Goal: Task Accomplishment & Management: Use online tool/utility

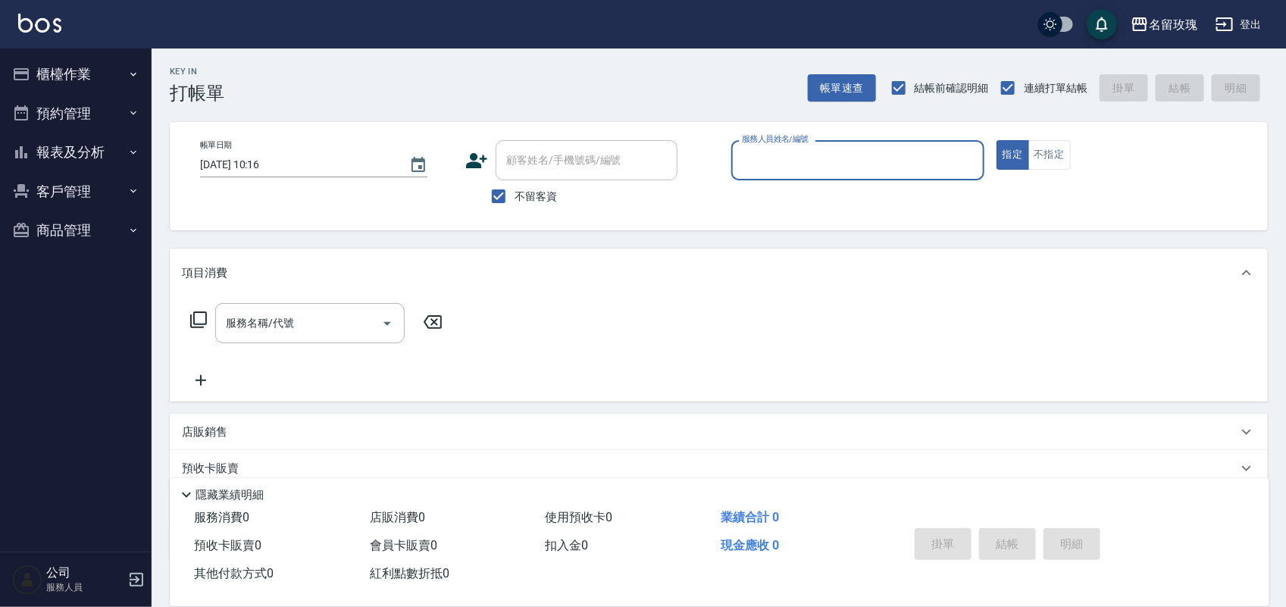
click at [515, 67] on div "Key In 打帳單 帳單速查 結帳前確認明細 連續打單結帳 掛單 結帳 明細" at bounding box center [710, 76] width 1117 height 55
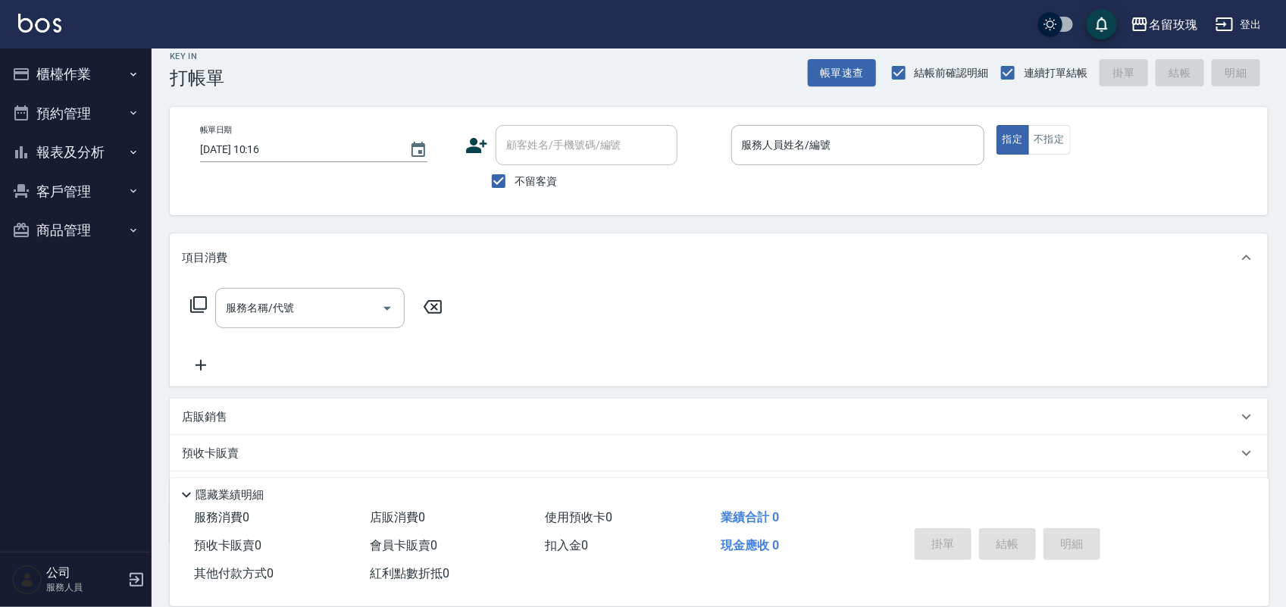
scroll to position [2, 0]
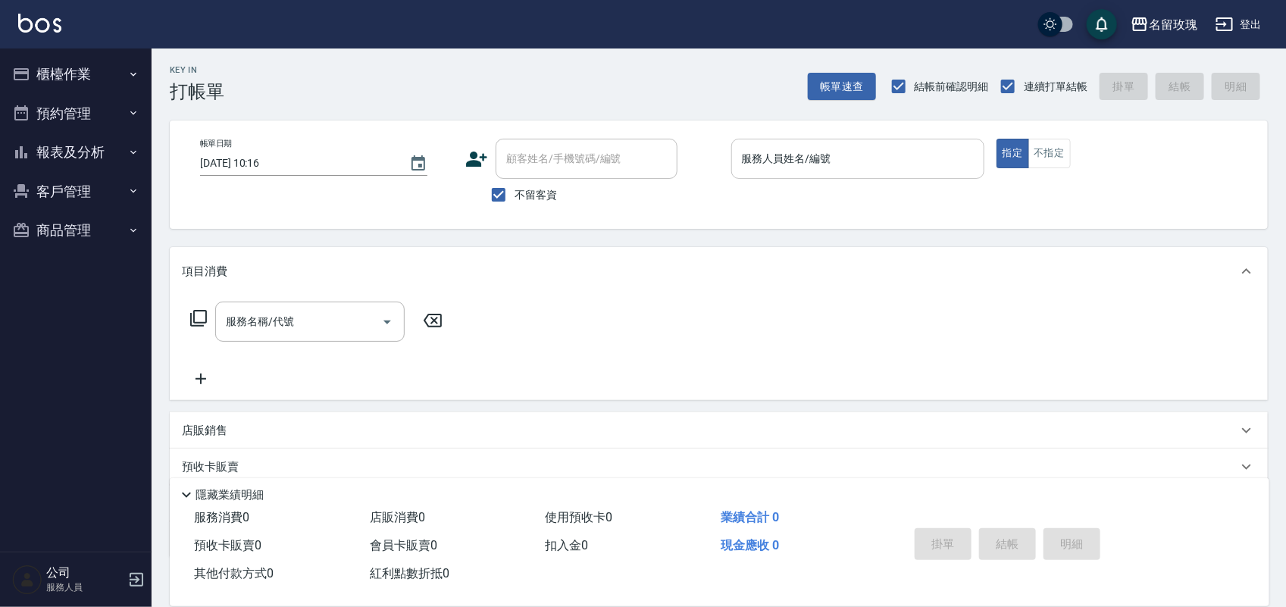
click at [741, 152] on input "服務人員姓名/編號" at bounding box center [858, 159] width 240 height 27
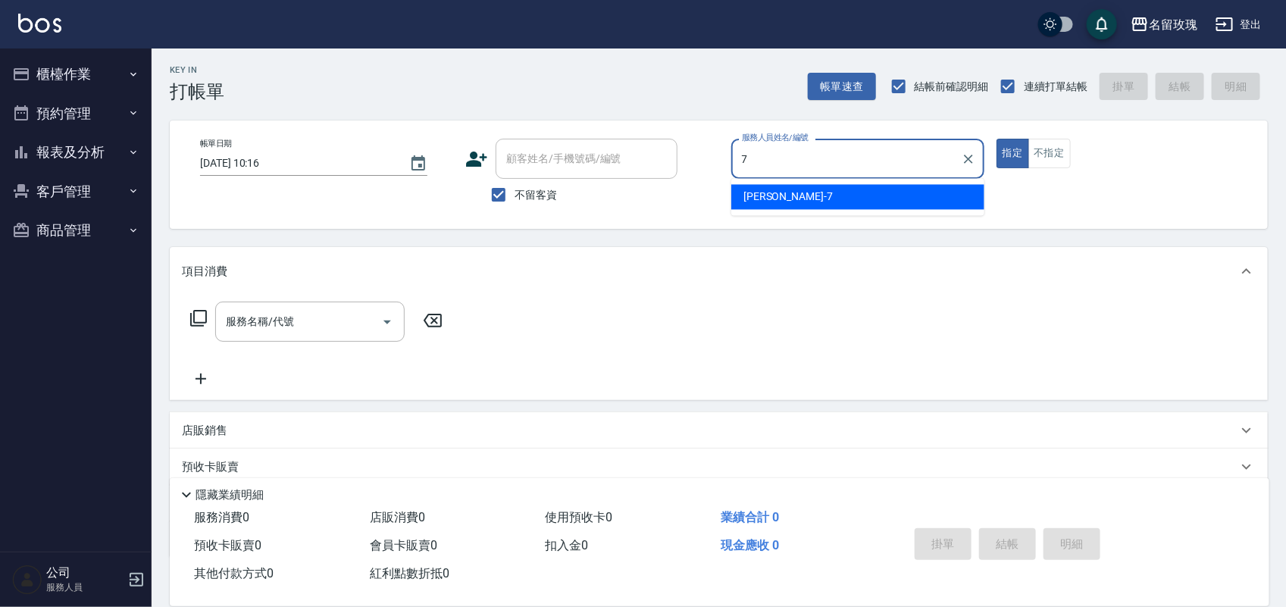
type input "[PERSON_NAME]-7"
type button "true"
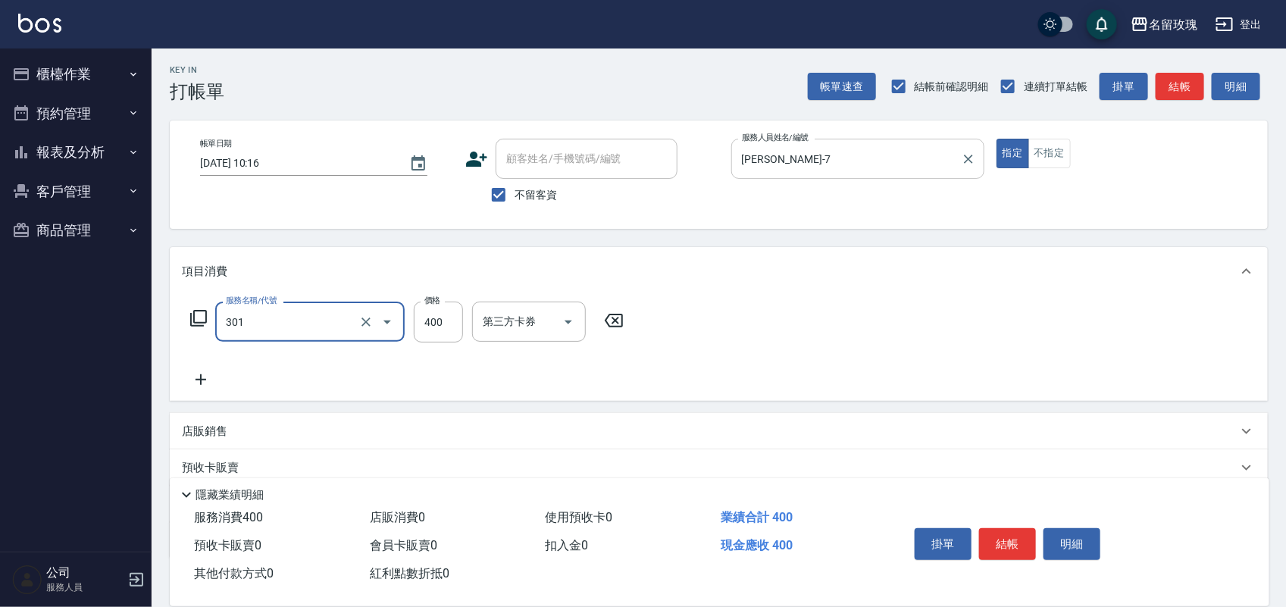
type input "剪髮(301)"
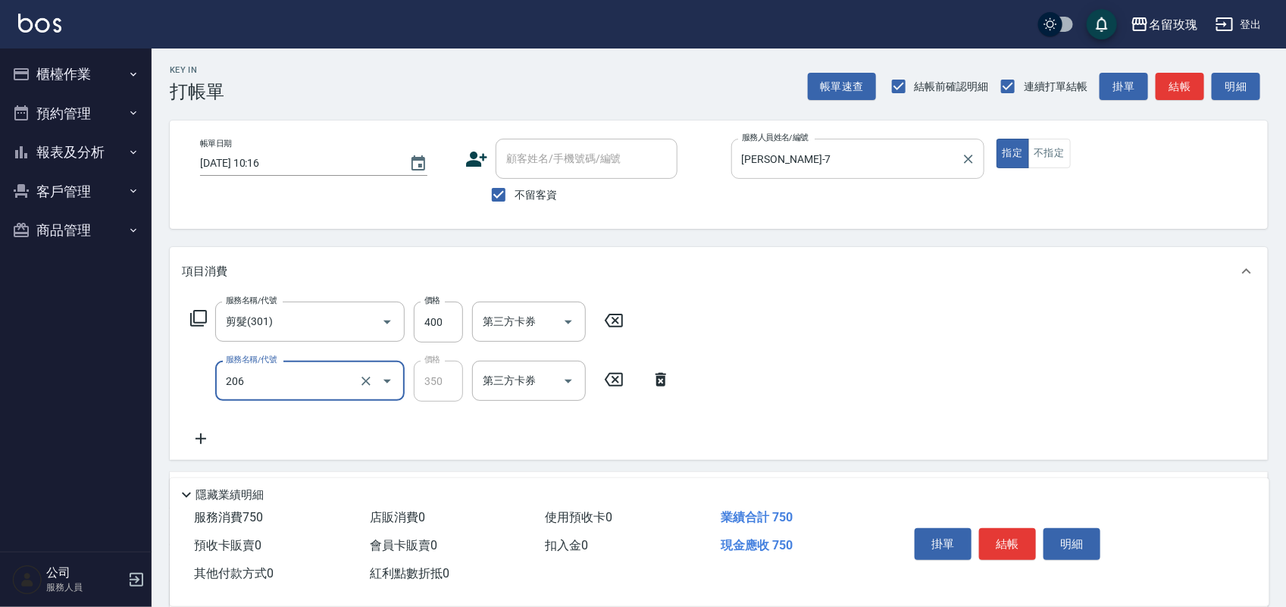
type input "洗髮精油(206)"
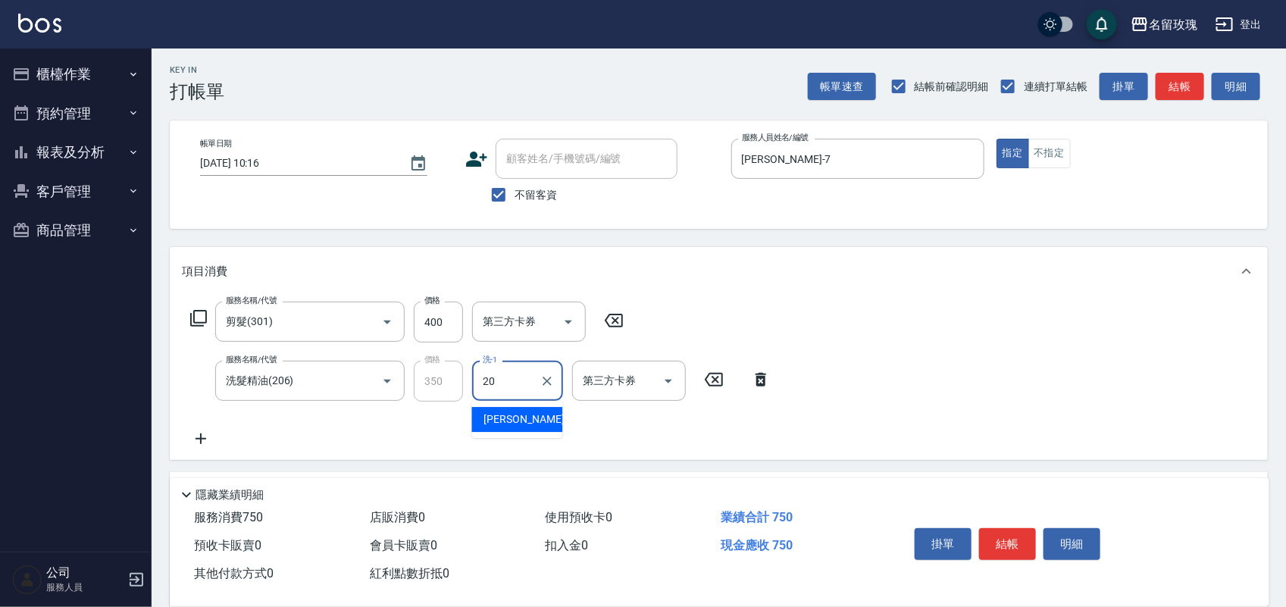
type input "[PERSON_NAME]-20"
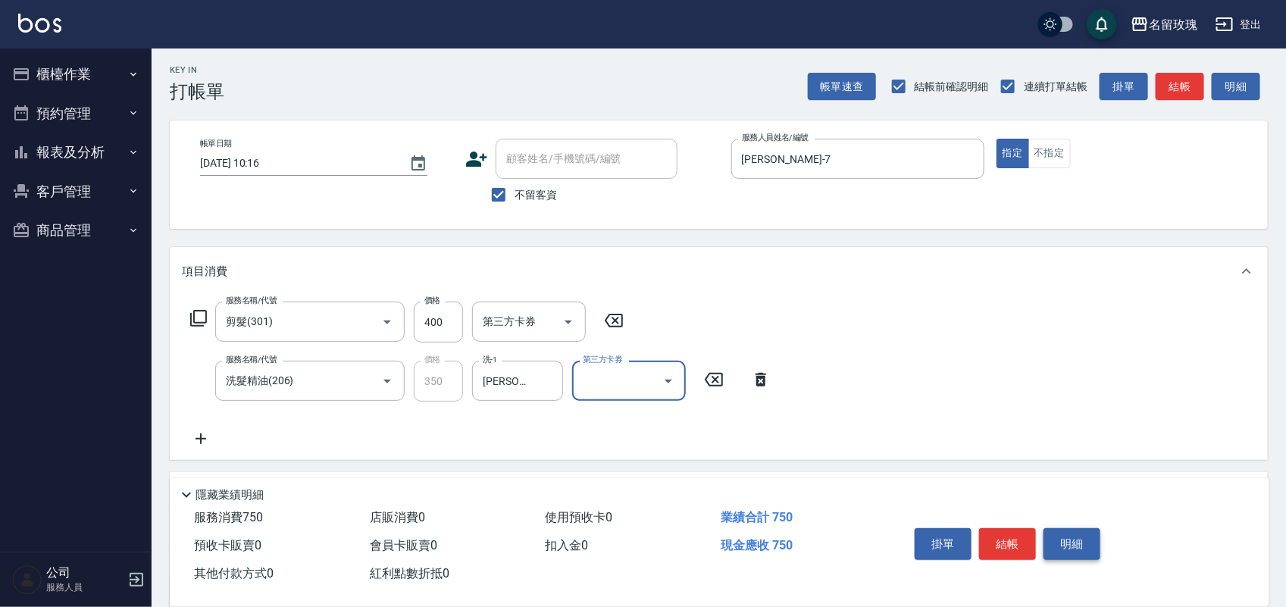
click at [1059, 537] on button "明細" at bounding box center [1072, 544] width 57 height 32
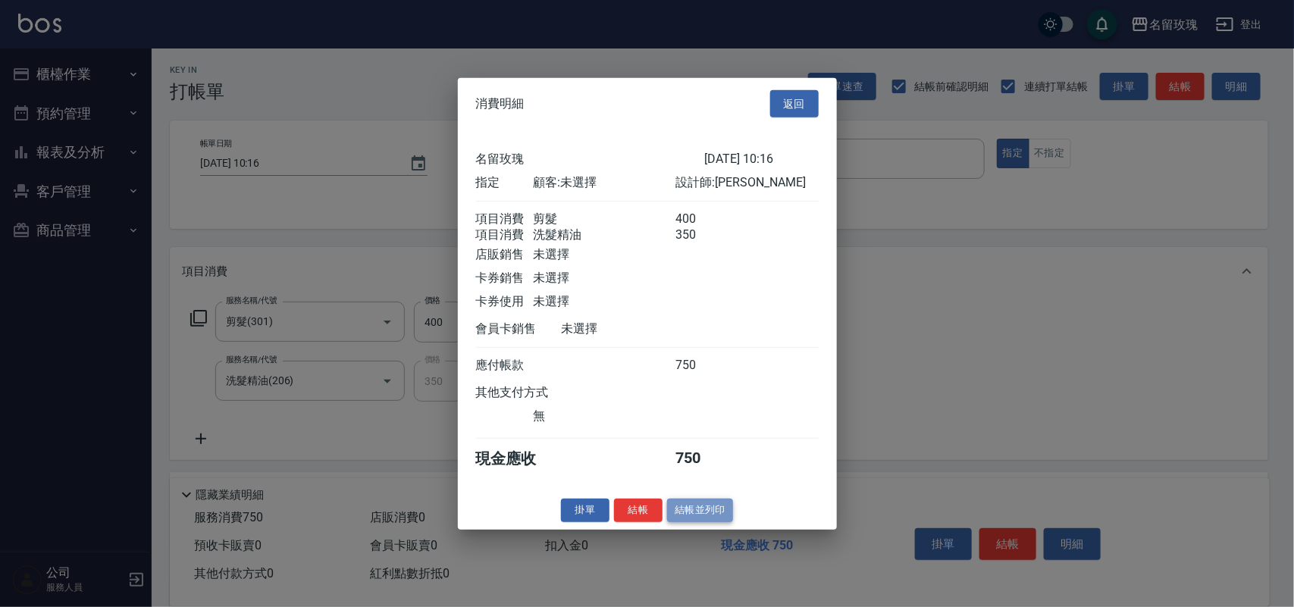
click at [700, 522] on button "結帳並列印" at bounding box center [700, 511] width 66 height 24
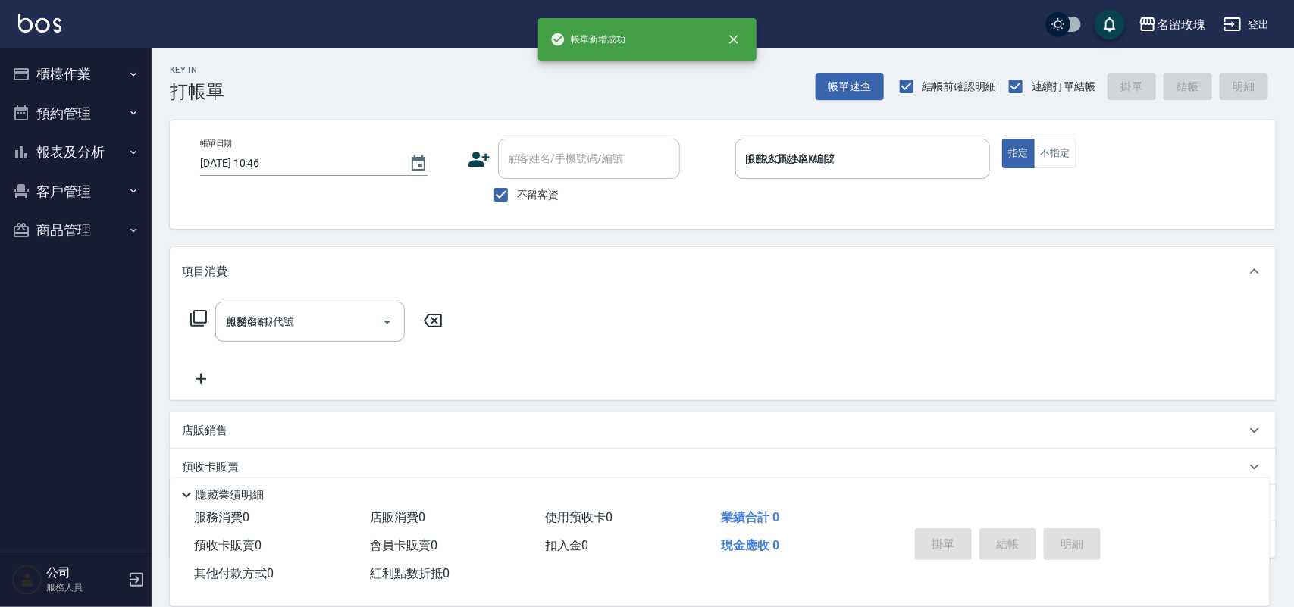
type input "[DATE] 10:46"
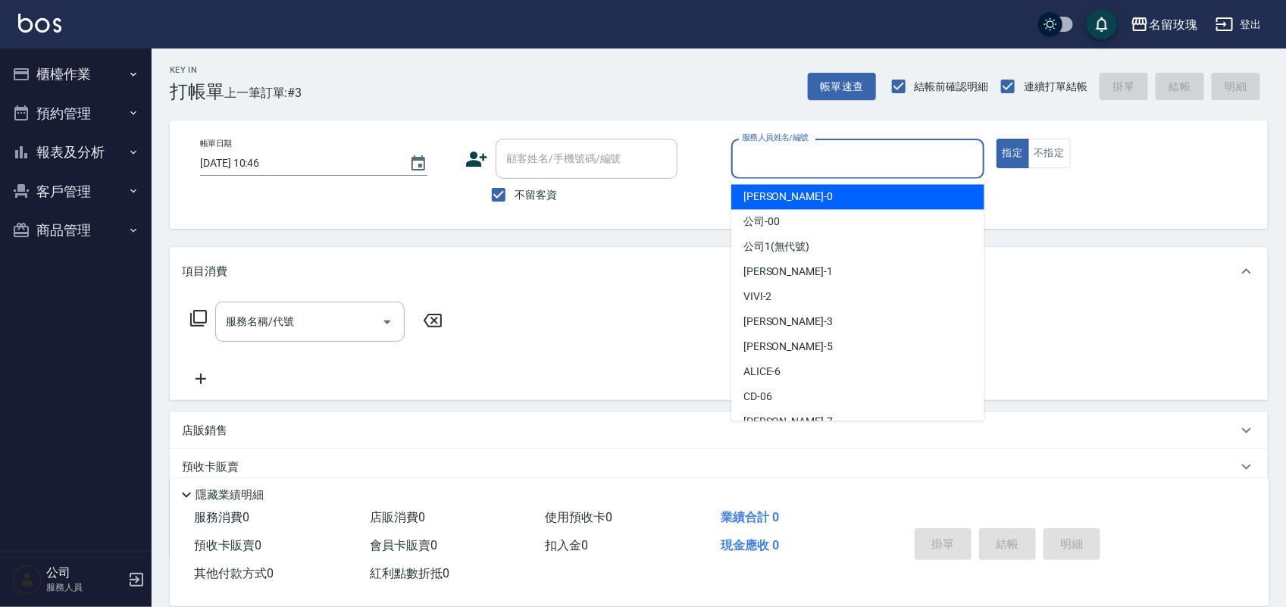
click at [915, 171] on input "服務人員姓名/編號" at bounding box center [858, 159] width 240 height 27
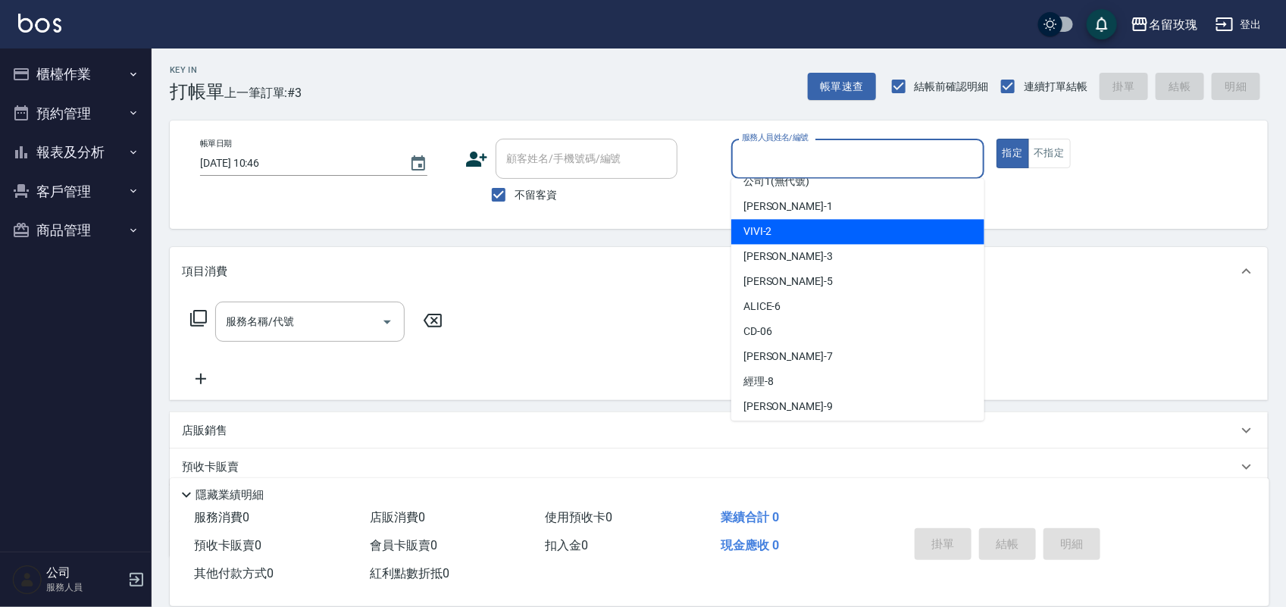
scroll to position [95, 0]
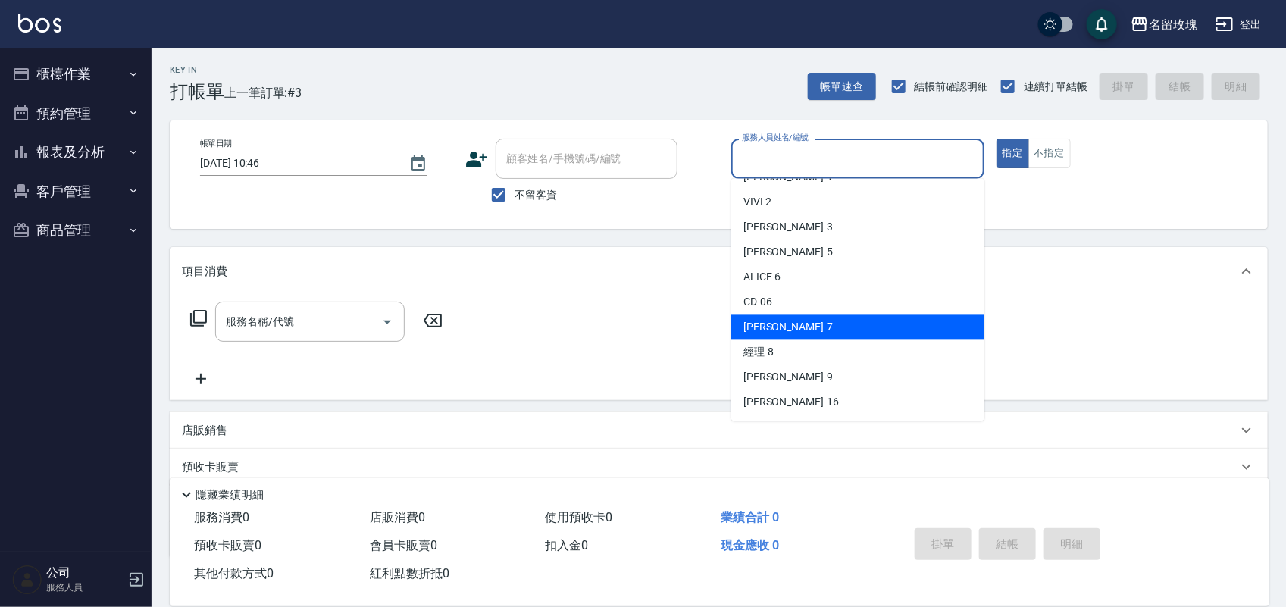
click at [827, 316] on div "[PERSON_NAME] -7" at bounding box center [858, 327] width 253 height 25
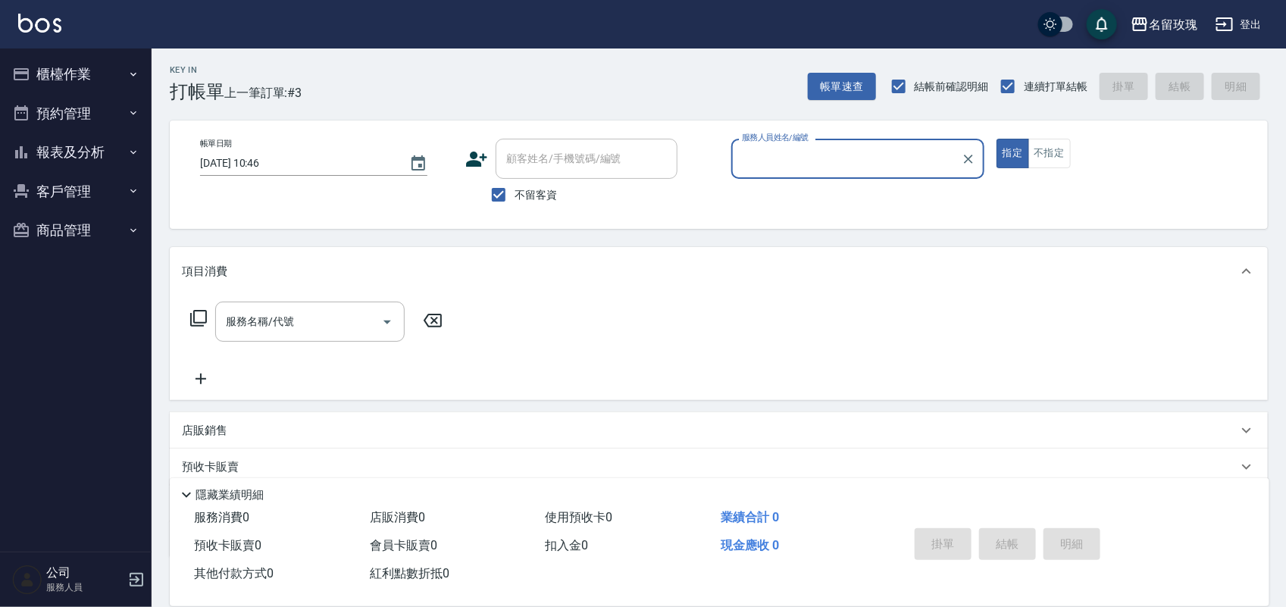
type input "[PERSON_NAME]-7"
click at [1043, 164] on button "不指定" at bounding box center [1050, 154] width 42 height 30
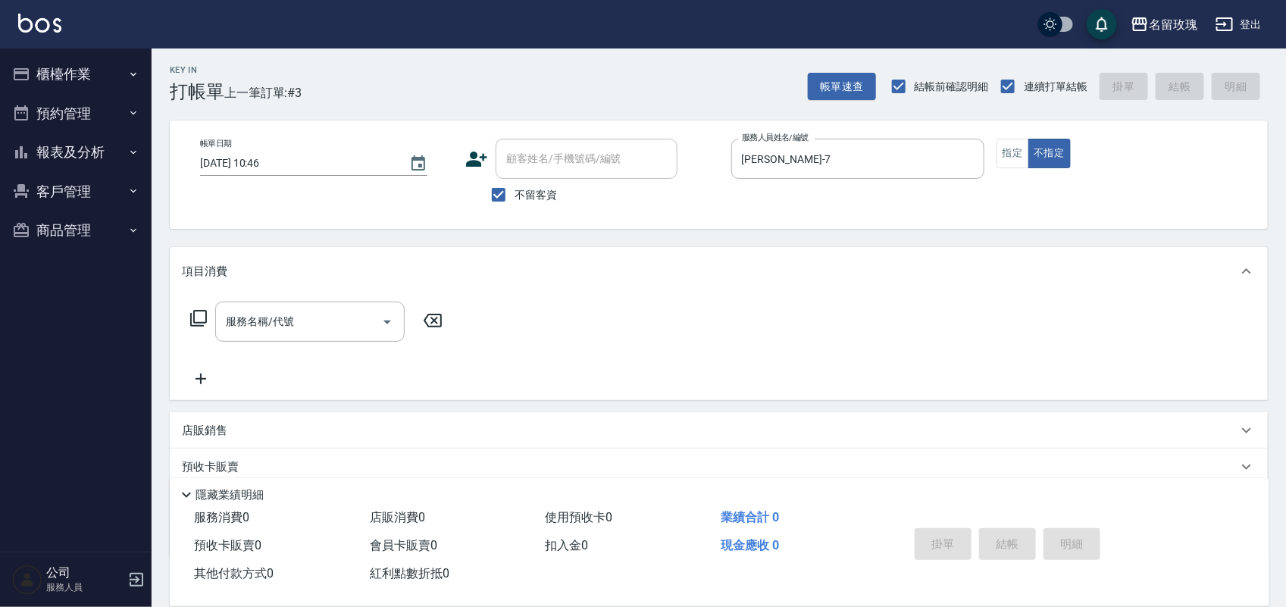
click at [199, 313] on icon at bounding box center [199, 318] width 18 height 18
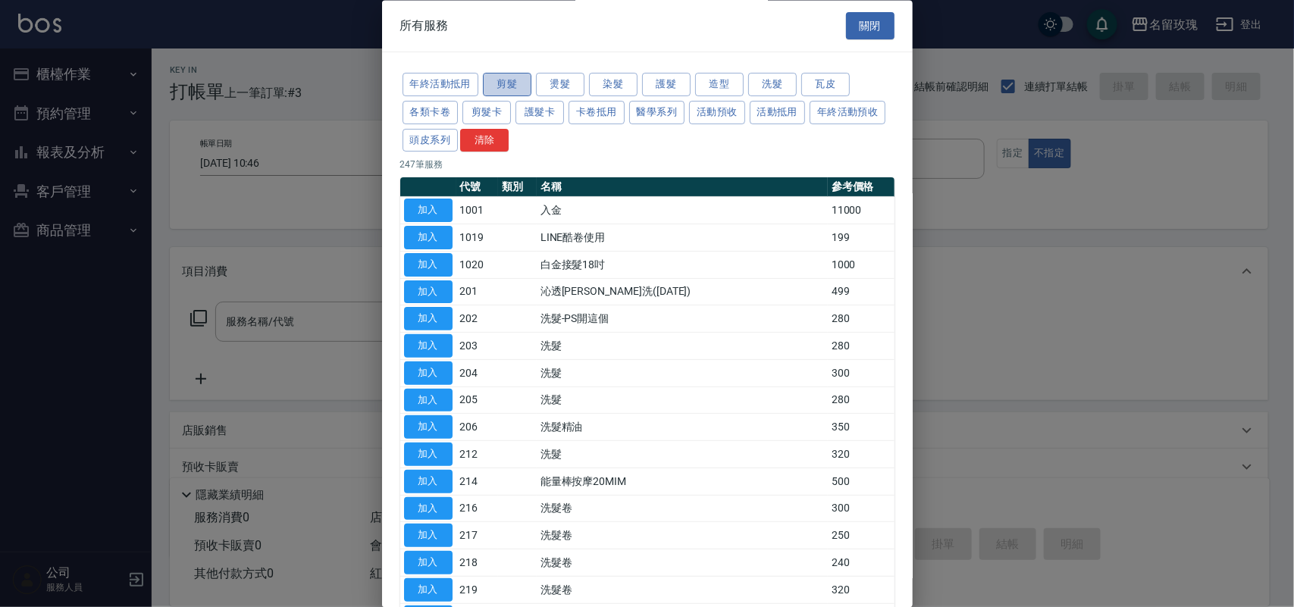
click at [504, 80] on button "剪髮" at bounding box center [507, 86] width 49 height 24
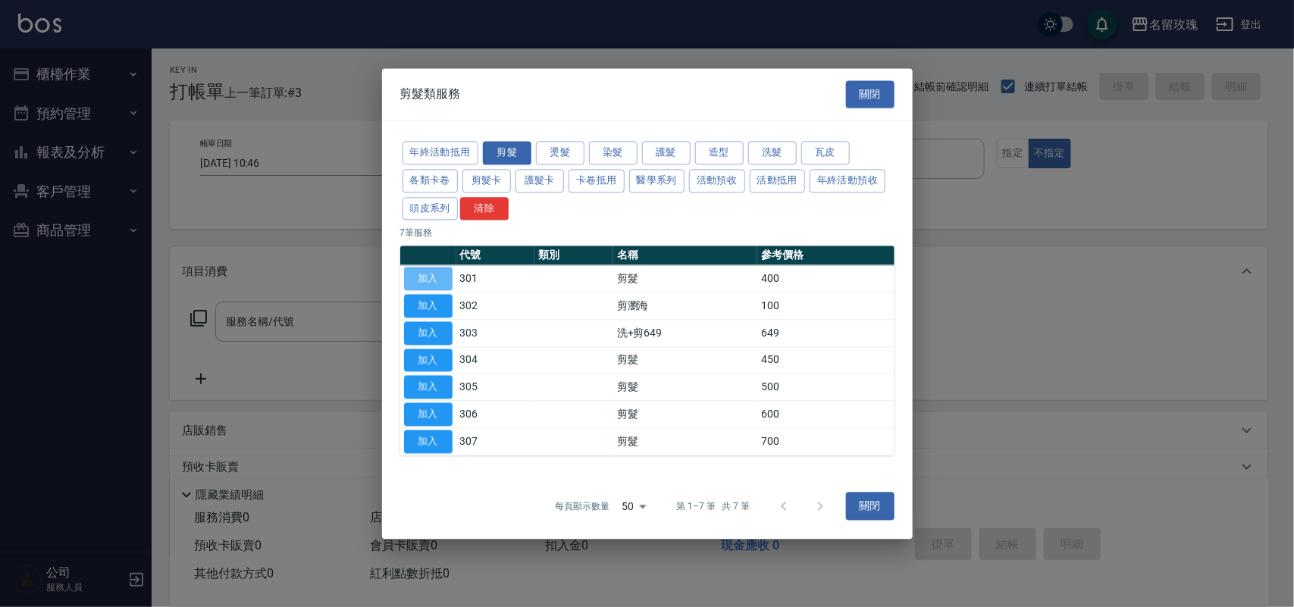
click at [406, 275] on button "加入" at bounding box center [428, 280] width 49 height 24
type input "剪髮(301)"
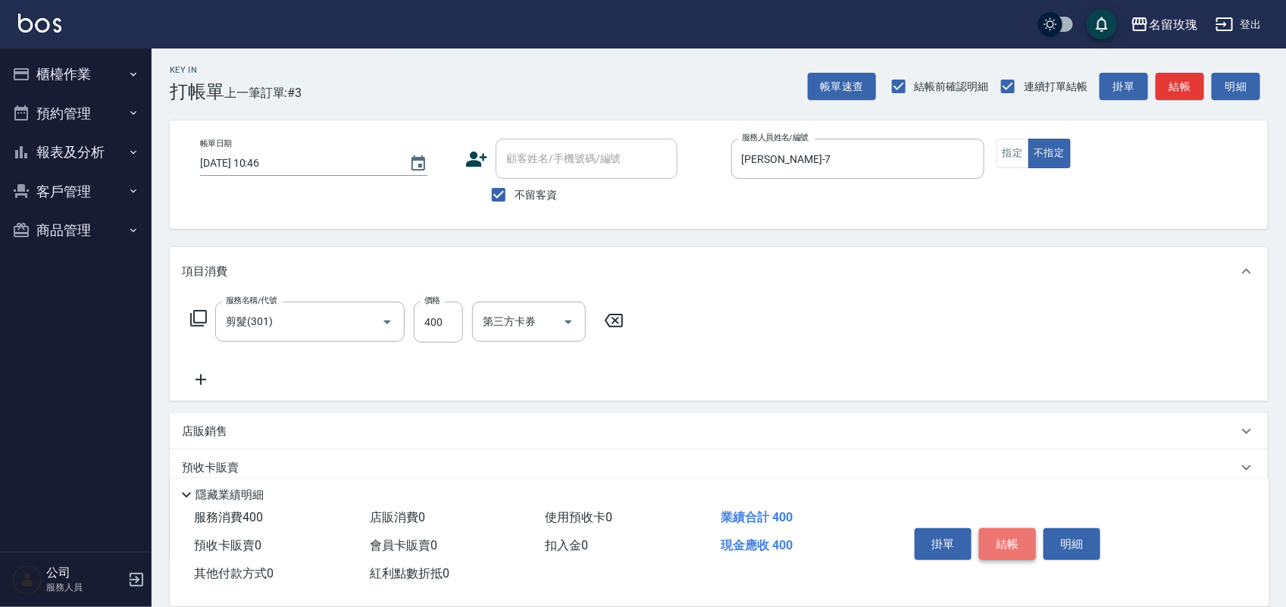
click at [1004, 537] on button "結帳" at bounding box center [1007, 544] width 57 height 32
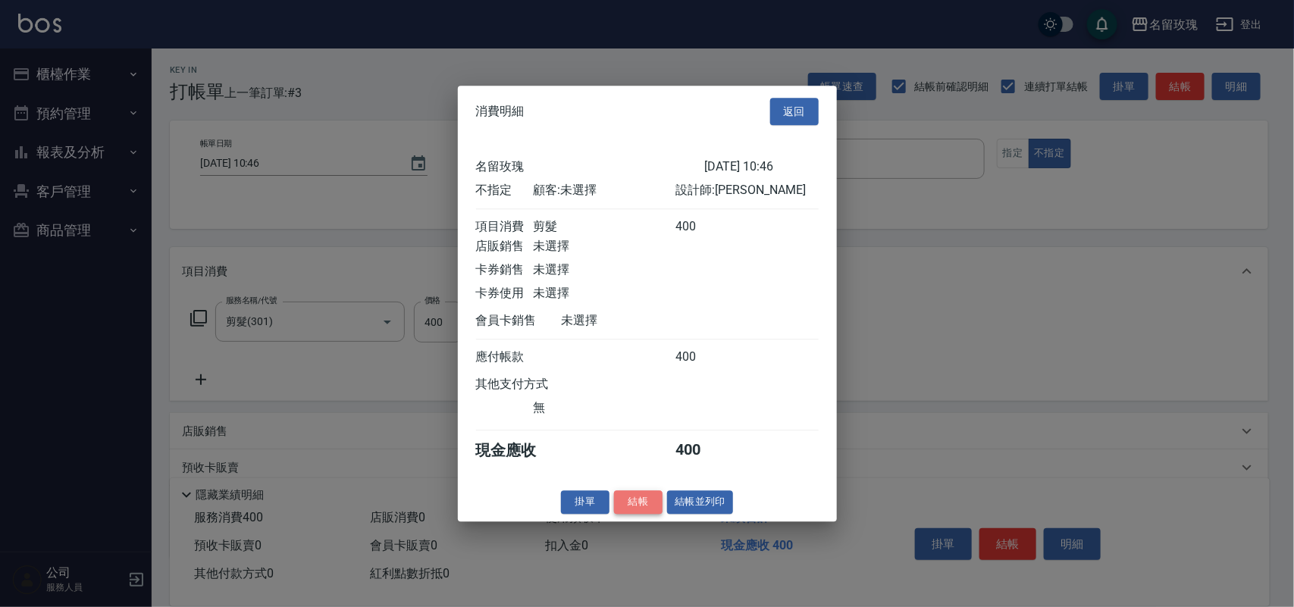
click at [638, 514] on button "結帳" at bounding box center [638, 502] width 49 height 24
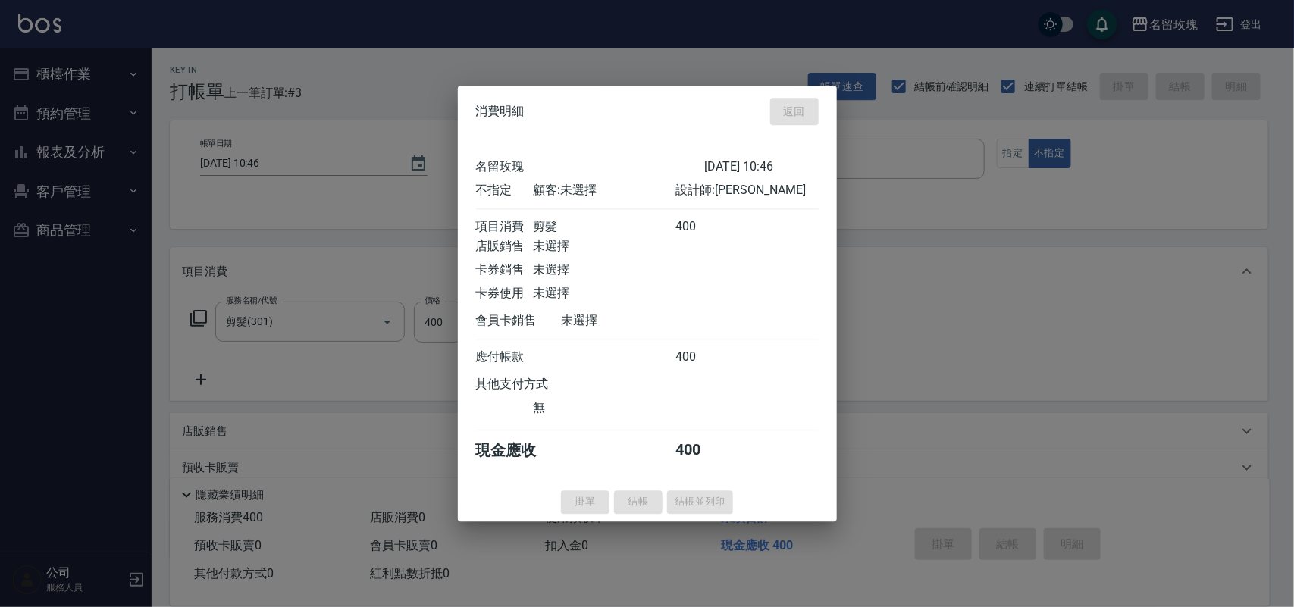
type input "[DATE] 10:50"
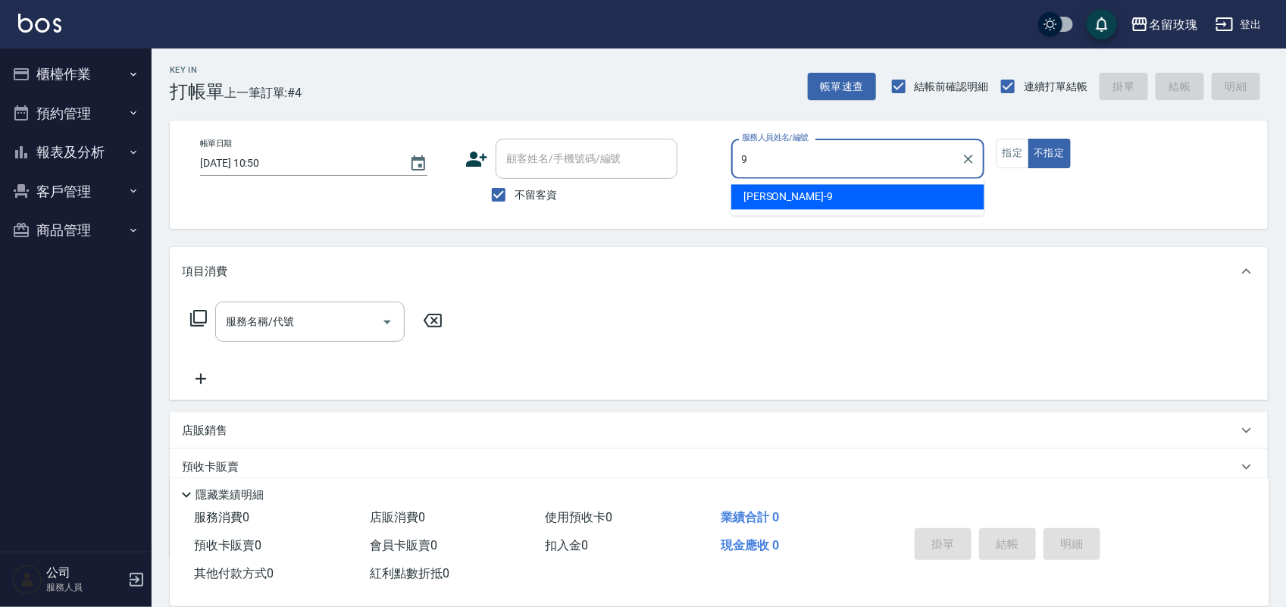
type input "[PERSON_NAME]老師-9"
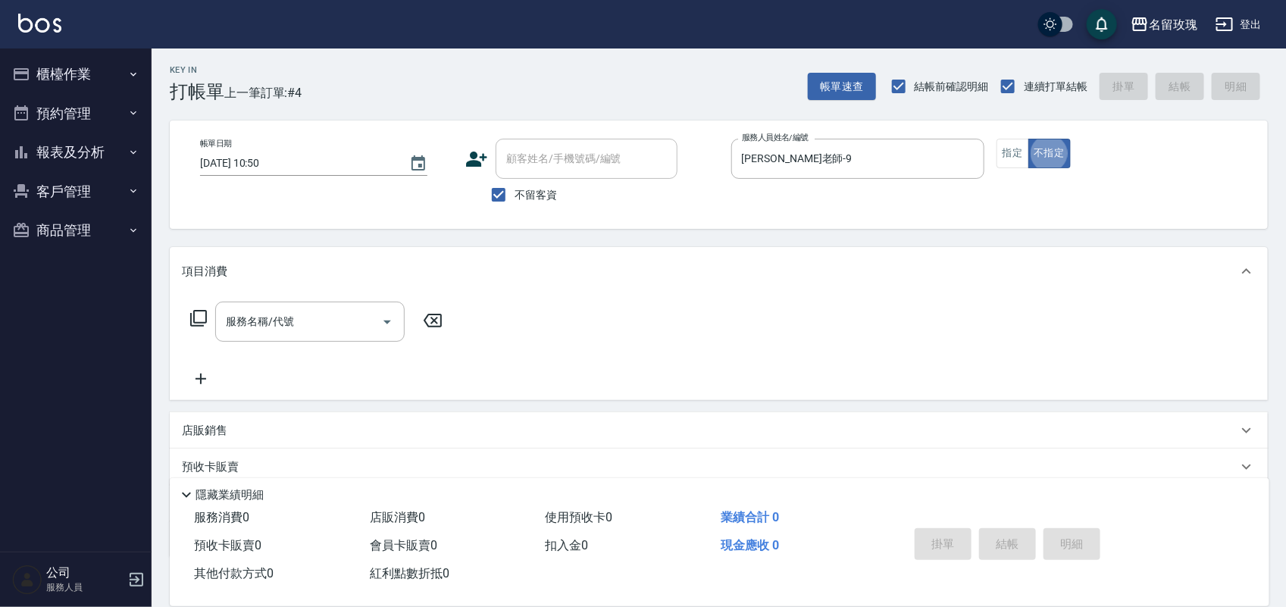
type button "false"
click at [1008, 146] on button "指定" at bounding box center [1013, 154] width 33 height 30
click at [263, 323] on div "服務名稱/代號 服務名稱/代號" at bounding box center [310, 322] width 190 height 40
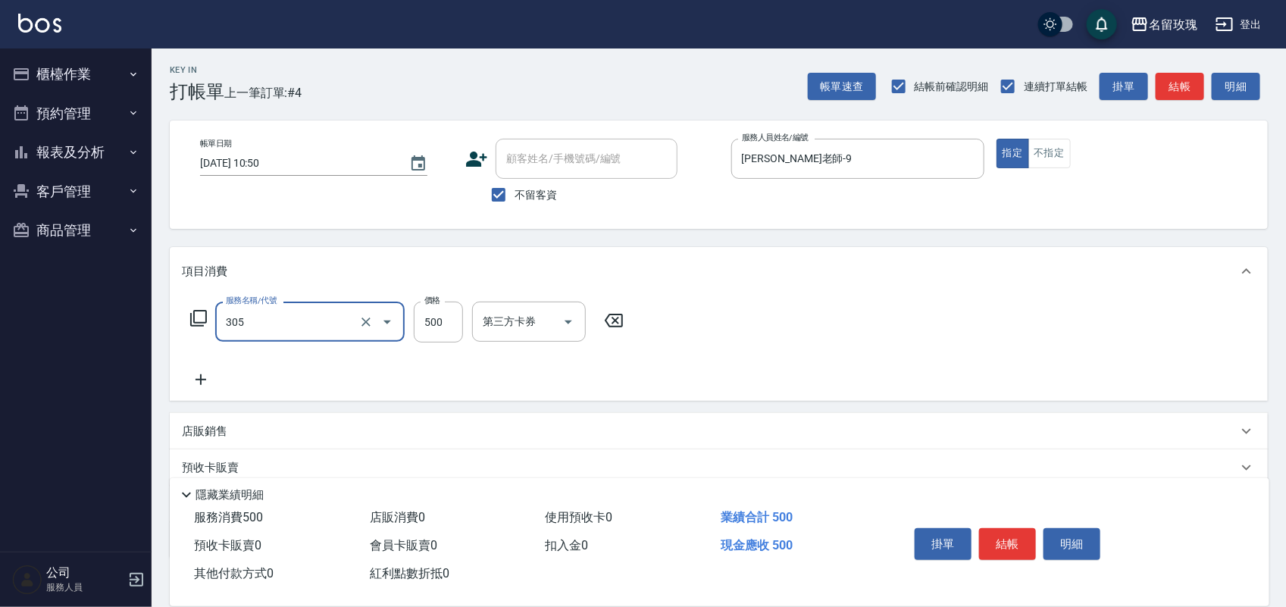
type input "剪髮(305)"
type input "550"
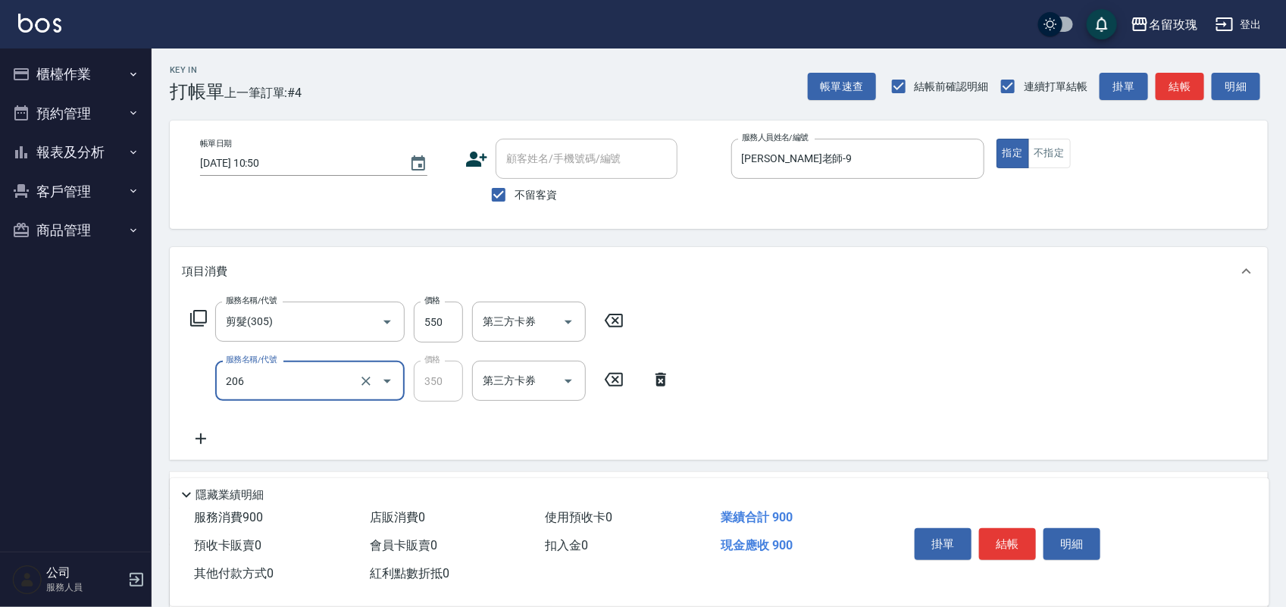
type input "洗髮精油(206)"
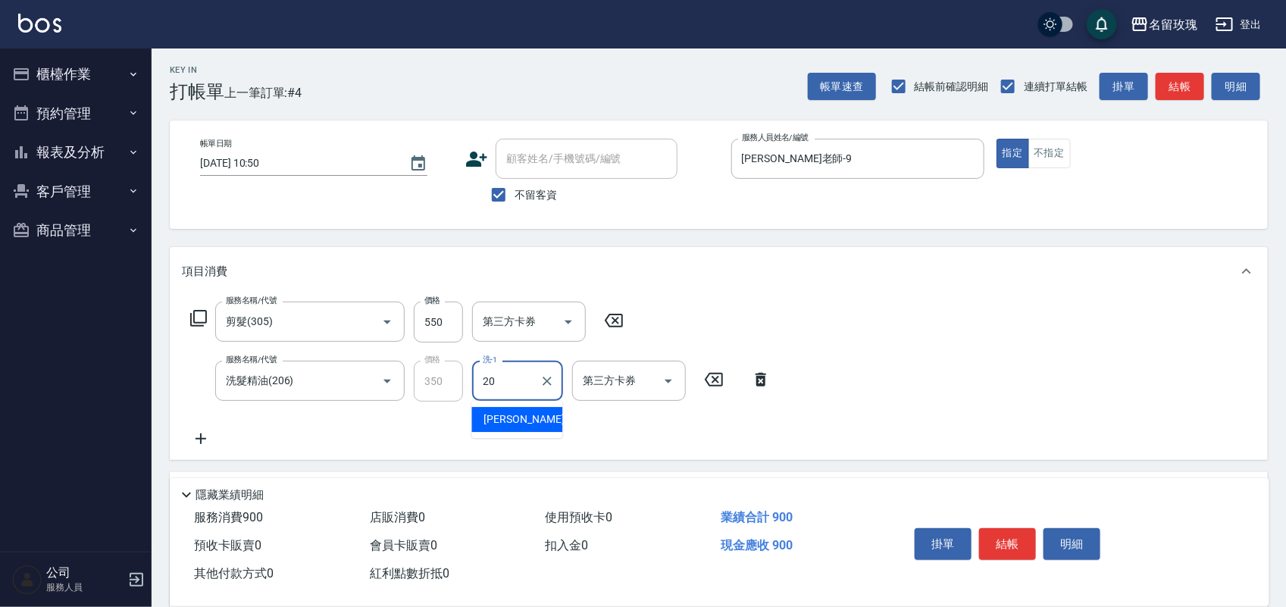
type input "[PERSON_NAME]-20"
click at [1092, 543] on button "明細" at bounding box center [1072, 544] width 57 height 32
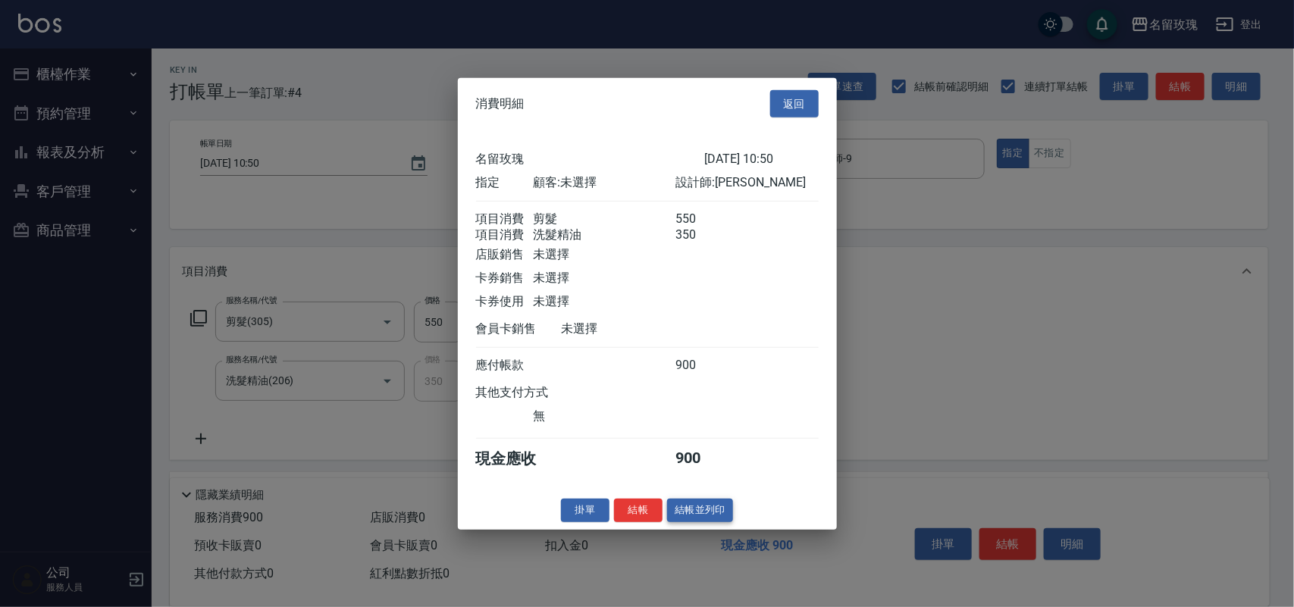
click at [713, 522] on button "結帳並列印" at bounding box center [700, 511] width 66 height 24
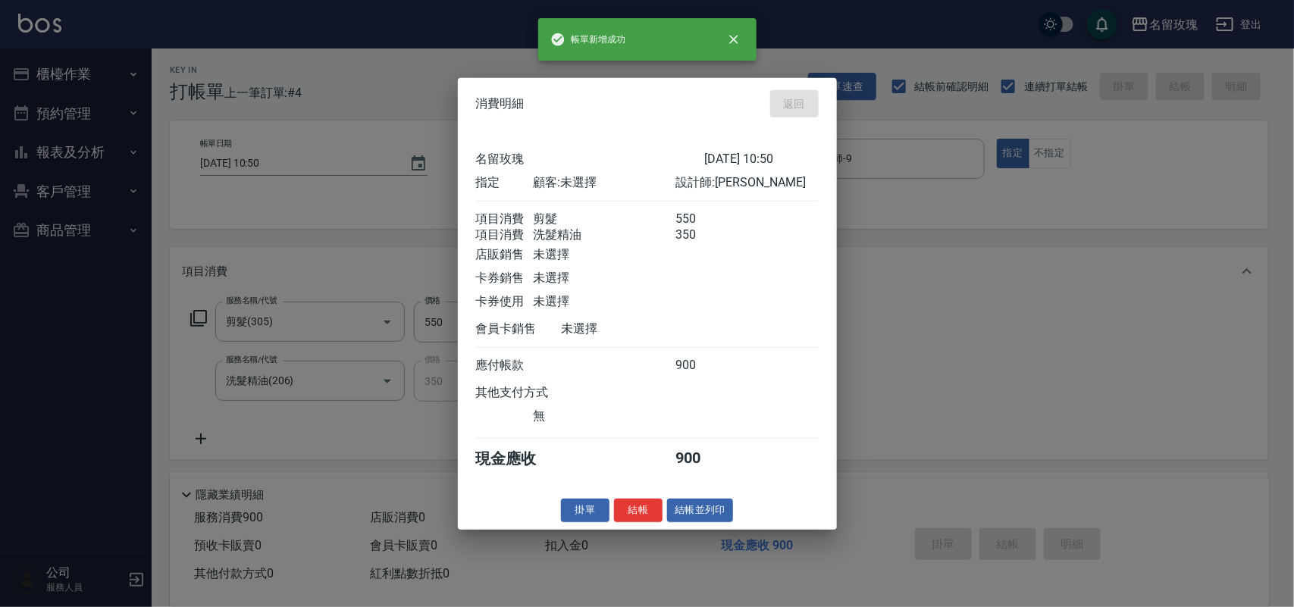
type input "[DATE] 11:08"
